Goal: Transaction & Acquisition: Purchase product/service

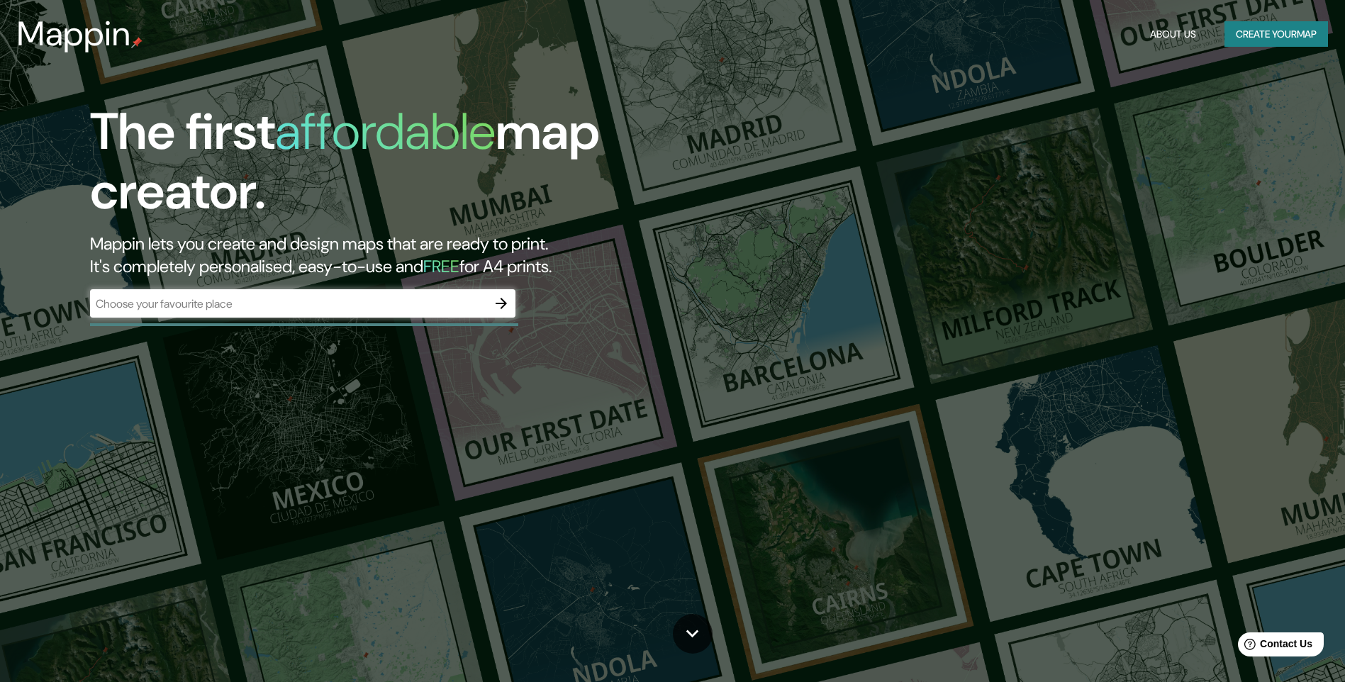
click at [390, 314] on div "​" at bounding box center [302, 303] width 425 height 28
click at [313, 306] on input "text" at bounding box center [288, 304] width 397 height 16
type input "h"
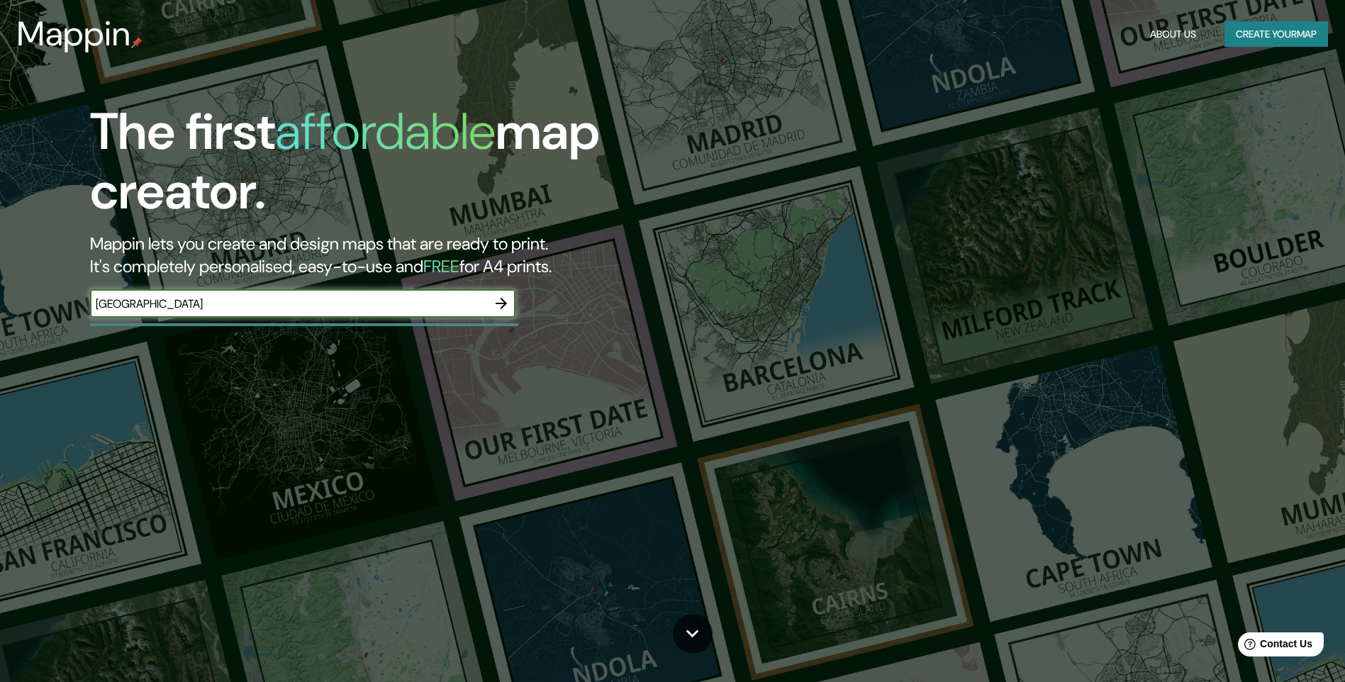
type input "[GEOGRAPHIC_DATA]"
click at [496, 301] on icon "button" at bounding box center [501, 303] width 17 height 17
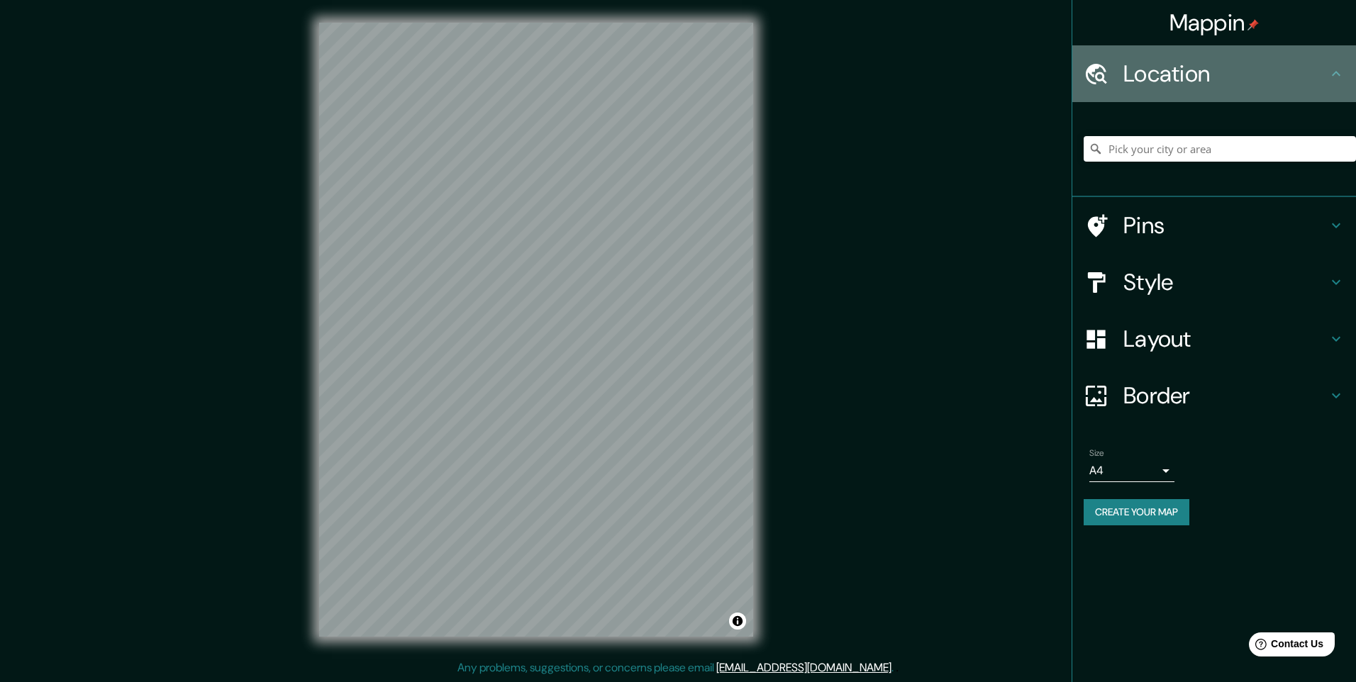
click at [1208, 62] on h4 "Location" at bounding box center [1225, 74] width 204 height 28
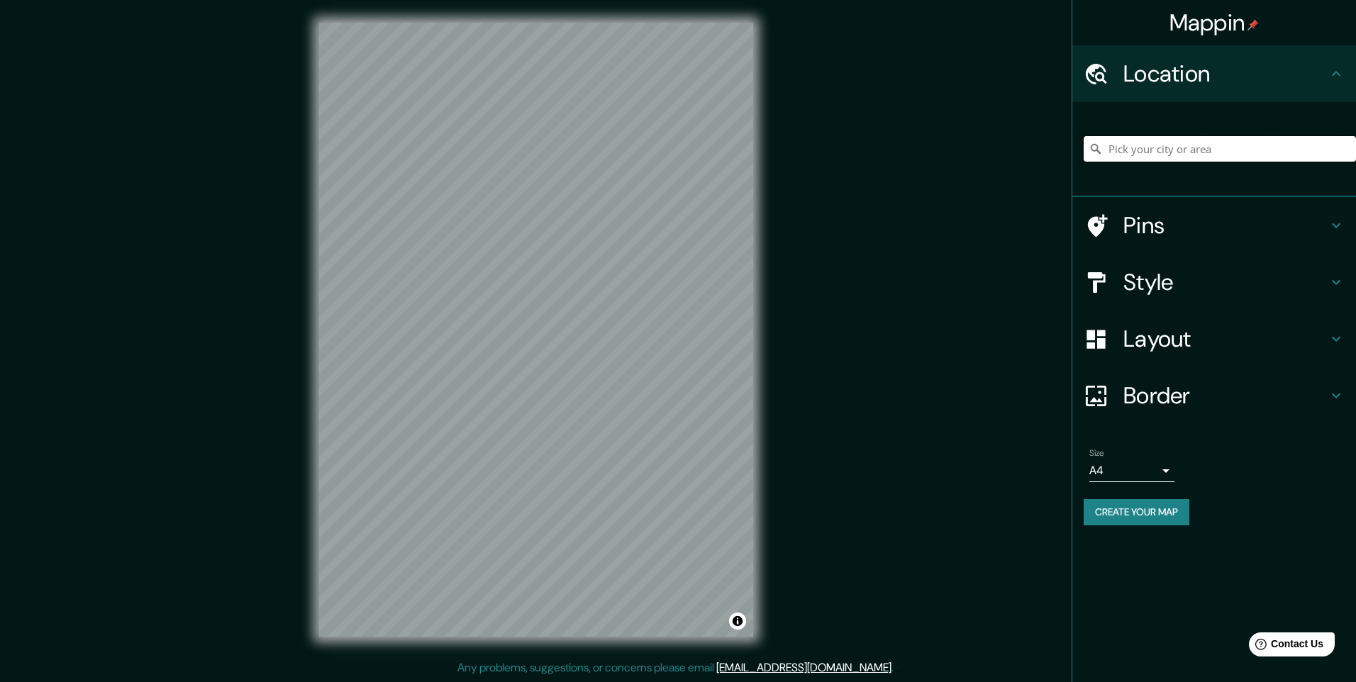
click at [1209, 151] on input "Pick your city or area" at bounding box center [1219, 149] width 272 height 26
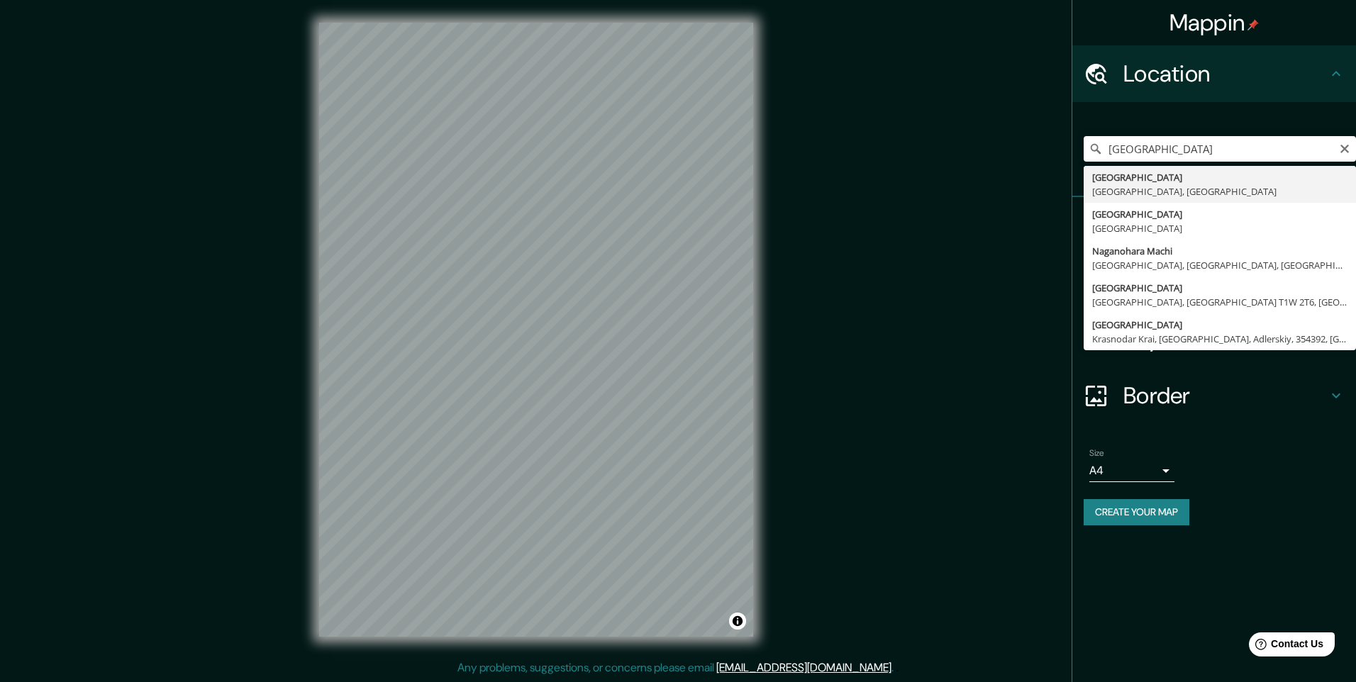
type input "[GEOGRAPHIC_DATA], [GEOGRAPHIC_DATA], [GEOGRAPHIC_DATA]"
